Goal: Use online tool/utility

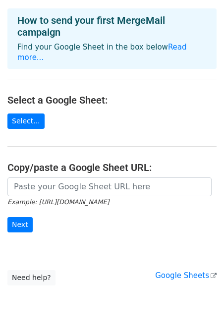
scroll to position [61, 0]
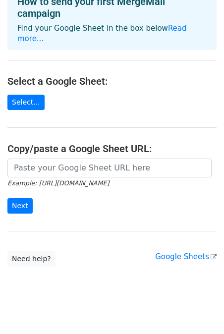
click at [22, 203] on div "Example: https://docs.google.com/spreadsheets/d/abc/edit Next" at bounding box center [112, 191] width 224 height 65
click at [23, 198] on input "Next" at bounding box center [19, 205] width 25 height 15
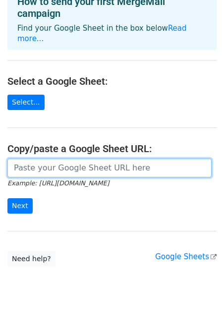
click at [62, 159] on input "url" at bounding box center [109, 168] width 204 height 19
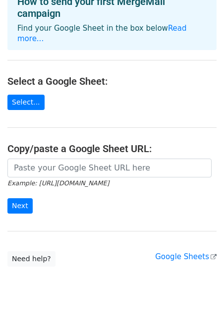
click at [136, 225] on main "Choose a Google Sheet Use one of the options below... How to send your first Me…" at bounding box center [112, 106] width 224 height 320
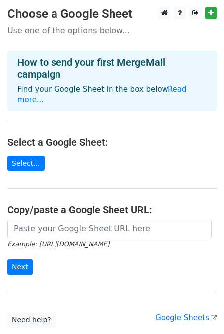
scroll to position [0, 0]
